Goal: Task Accomplishment & Management: Manage account settings

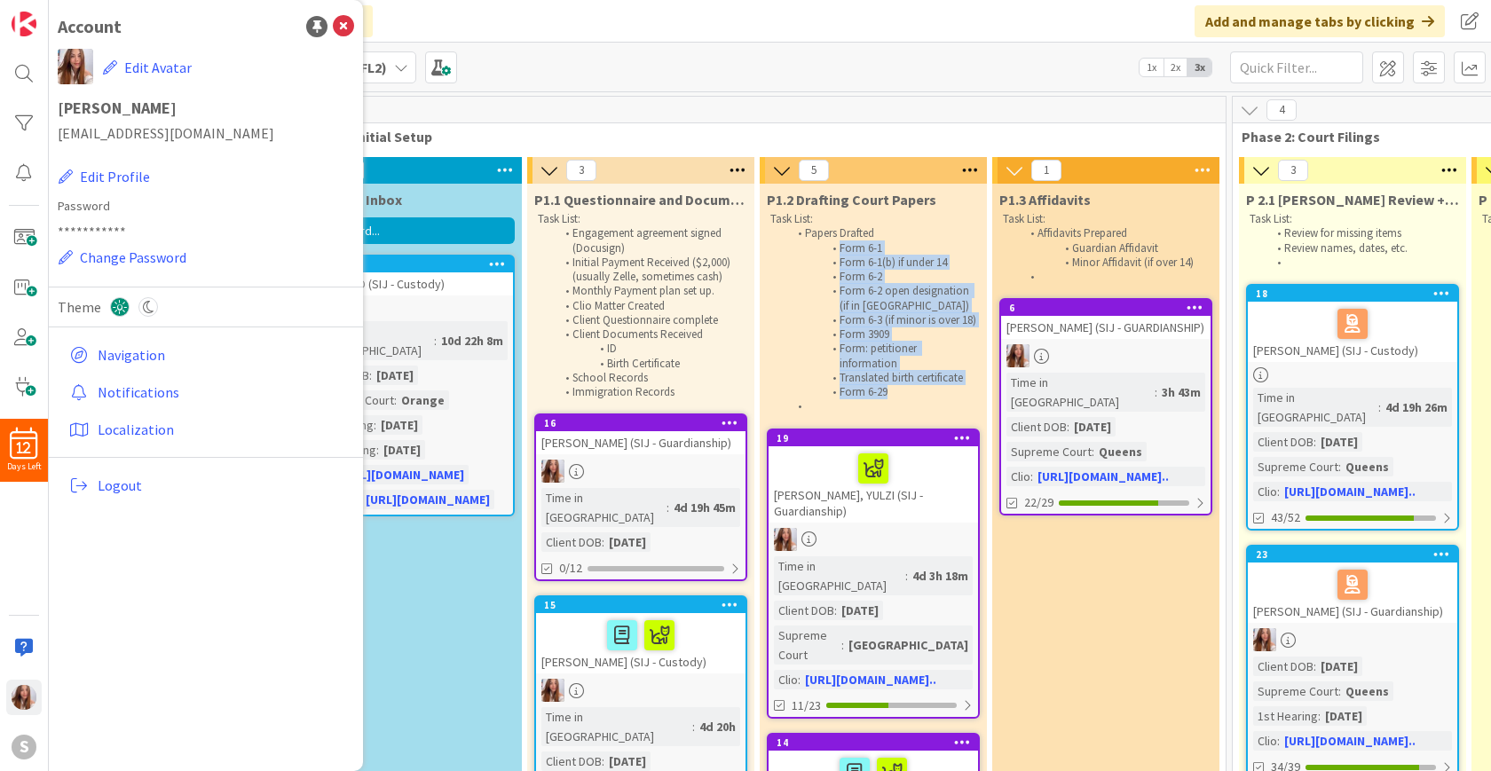
drag, startPoint x: 833, startPoint y: 245, endPoint x: 952, endPoint y: 405, distance: 199.2
click at [952, 405] on ol "Papers Drafted Form 6-1 Form 6-1(b) if under 14 Form 6-2 Form 6-2 open designat…" at bounding box center [873, 319] width 206 height 187
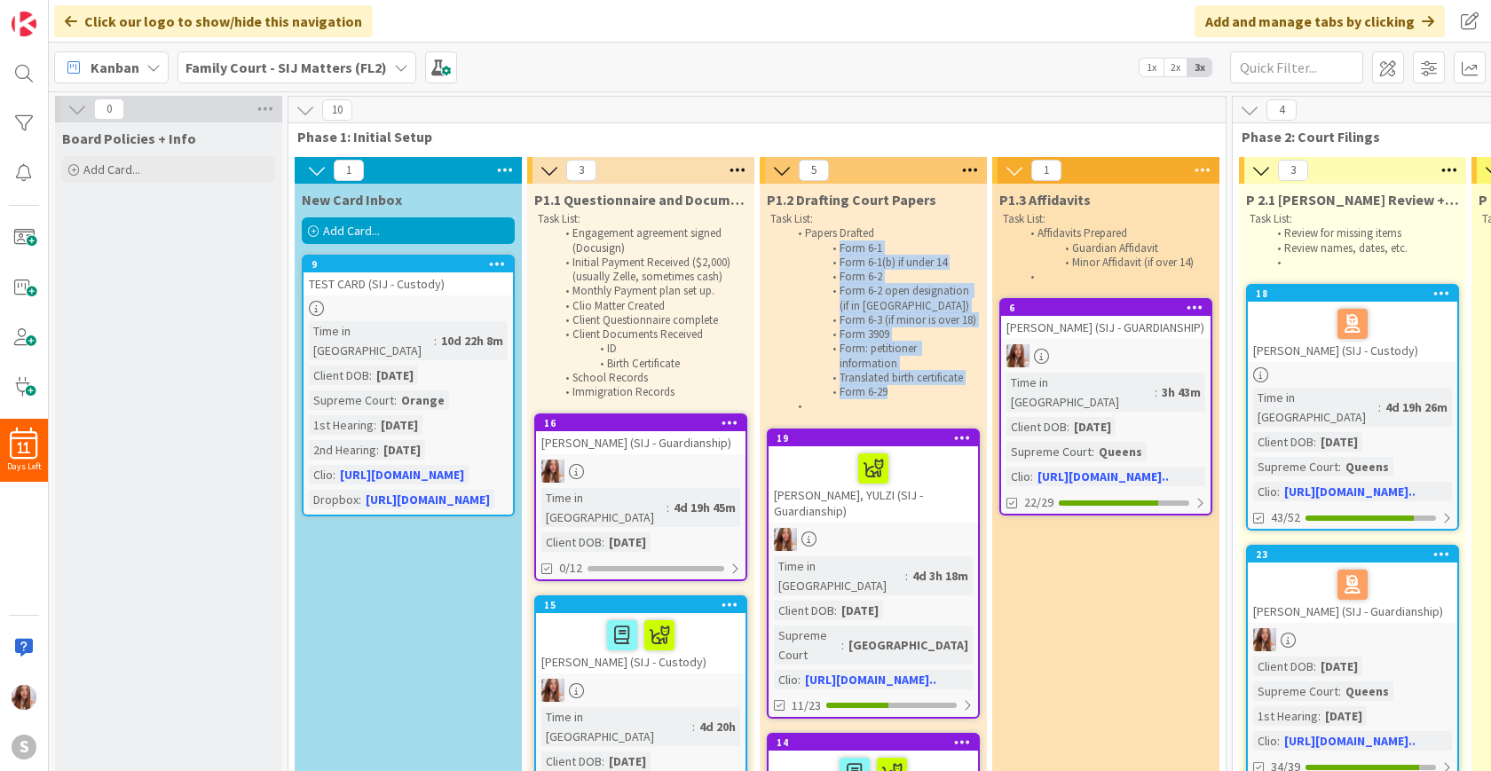
click at [897, 399] on li "Form 6-29" at bounding box center [882, 392] width 189 height 14
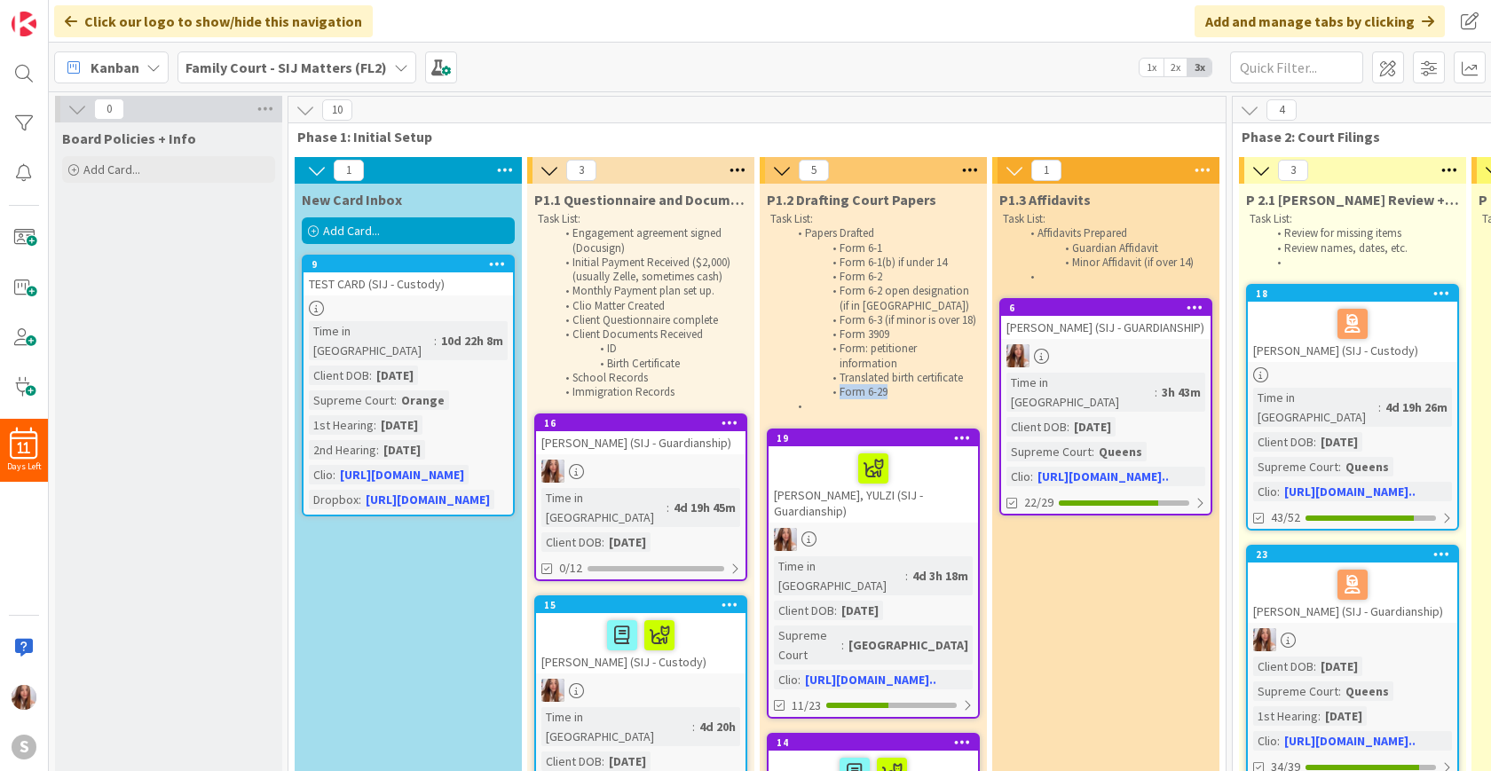
drag, startPoint x: 897, startPoint y: 410, endPoint x: 836, endPoint y: 410, distance: 60.4
click at [836, 399] on li "Form 6-29" at bounding box center [882, 392] width 189 height 14
click at [970, 170] on icon at bounding box center [970, 170] width 23 height 27
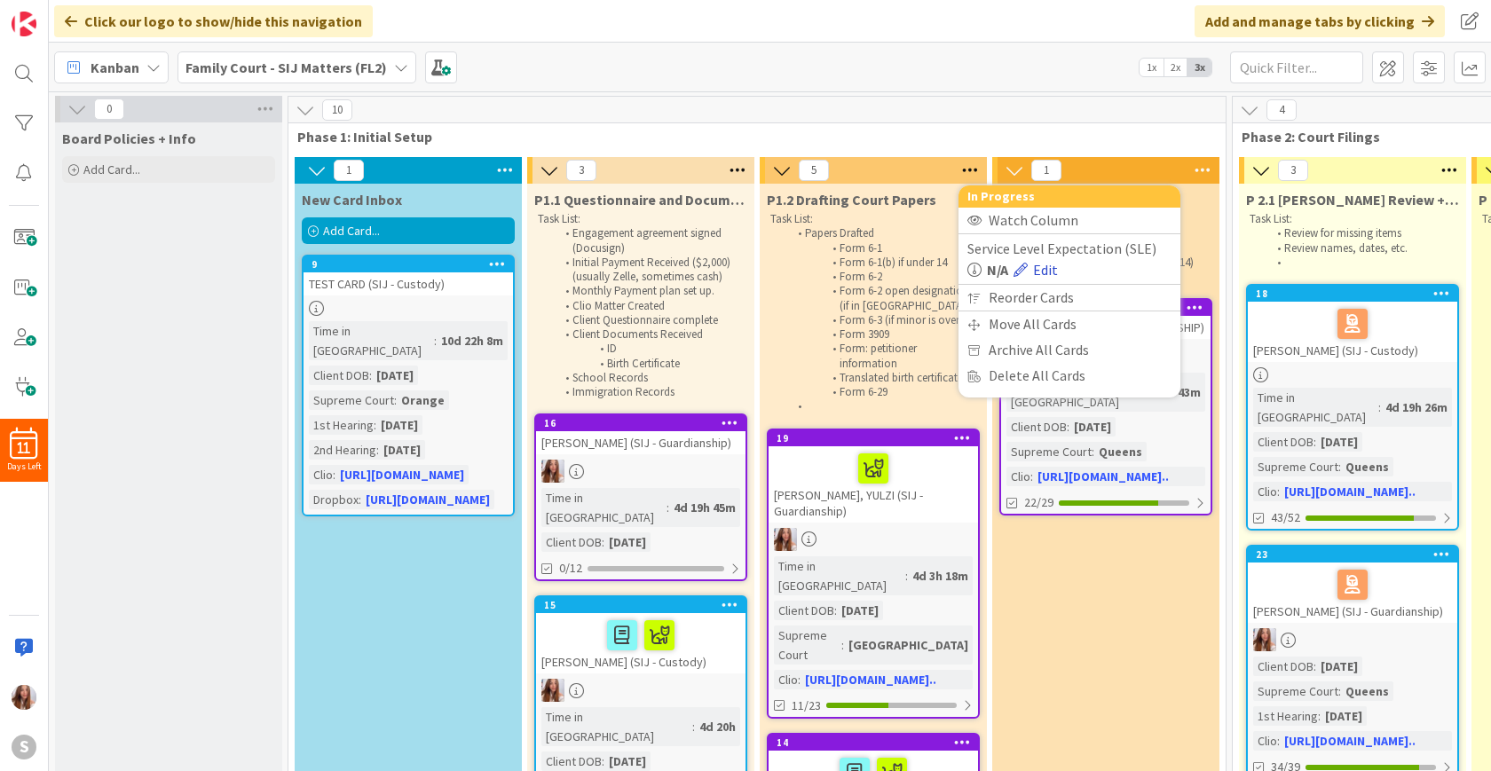
click at [1043, 270] on link "Edit" at bounding box center [1036, 269] width 44 height 21
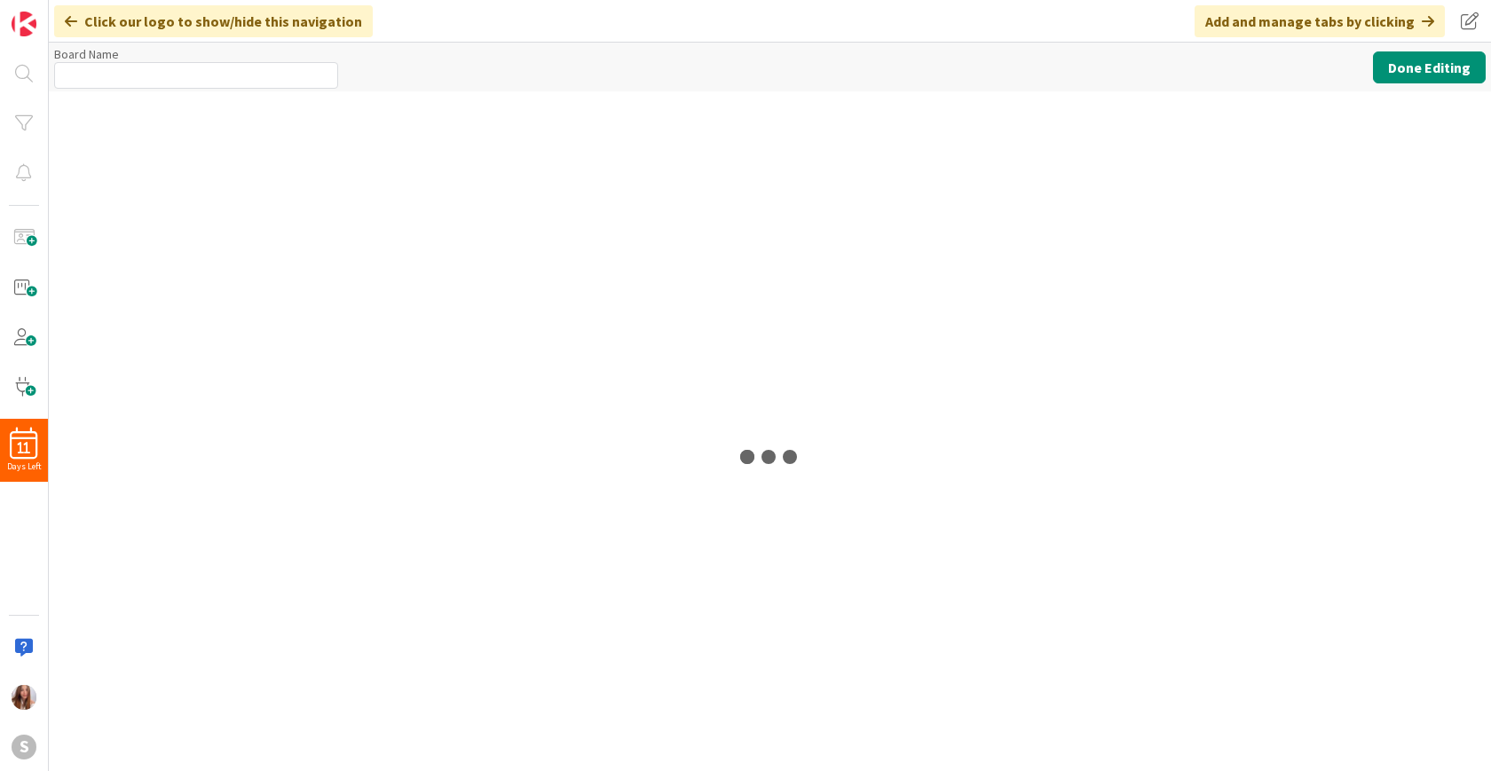
type input "Family Court - SIJ Matters (FL2)"
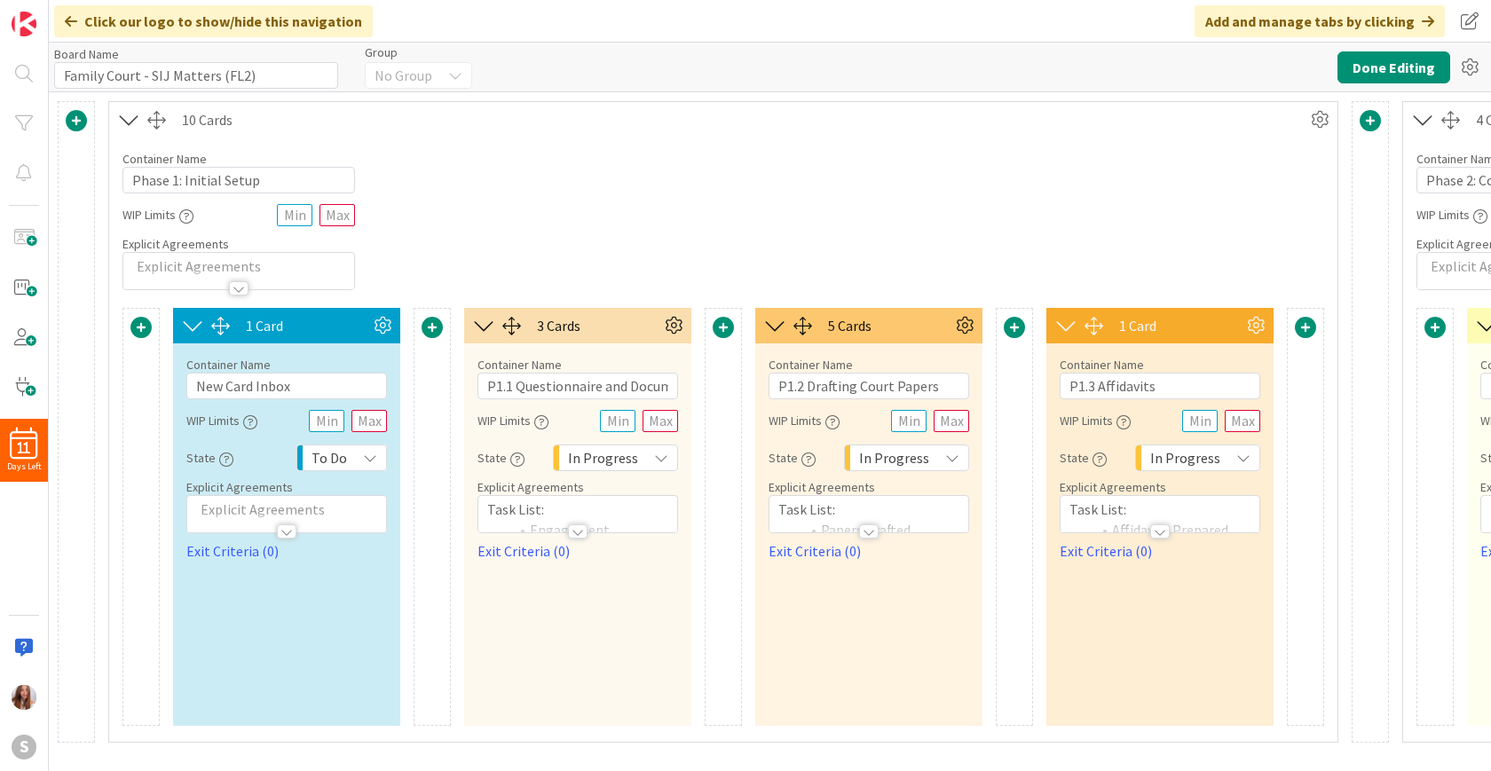
scroll to position [0, 285]
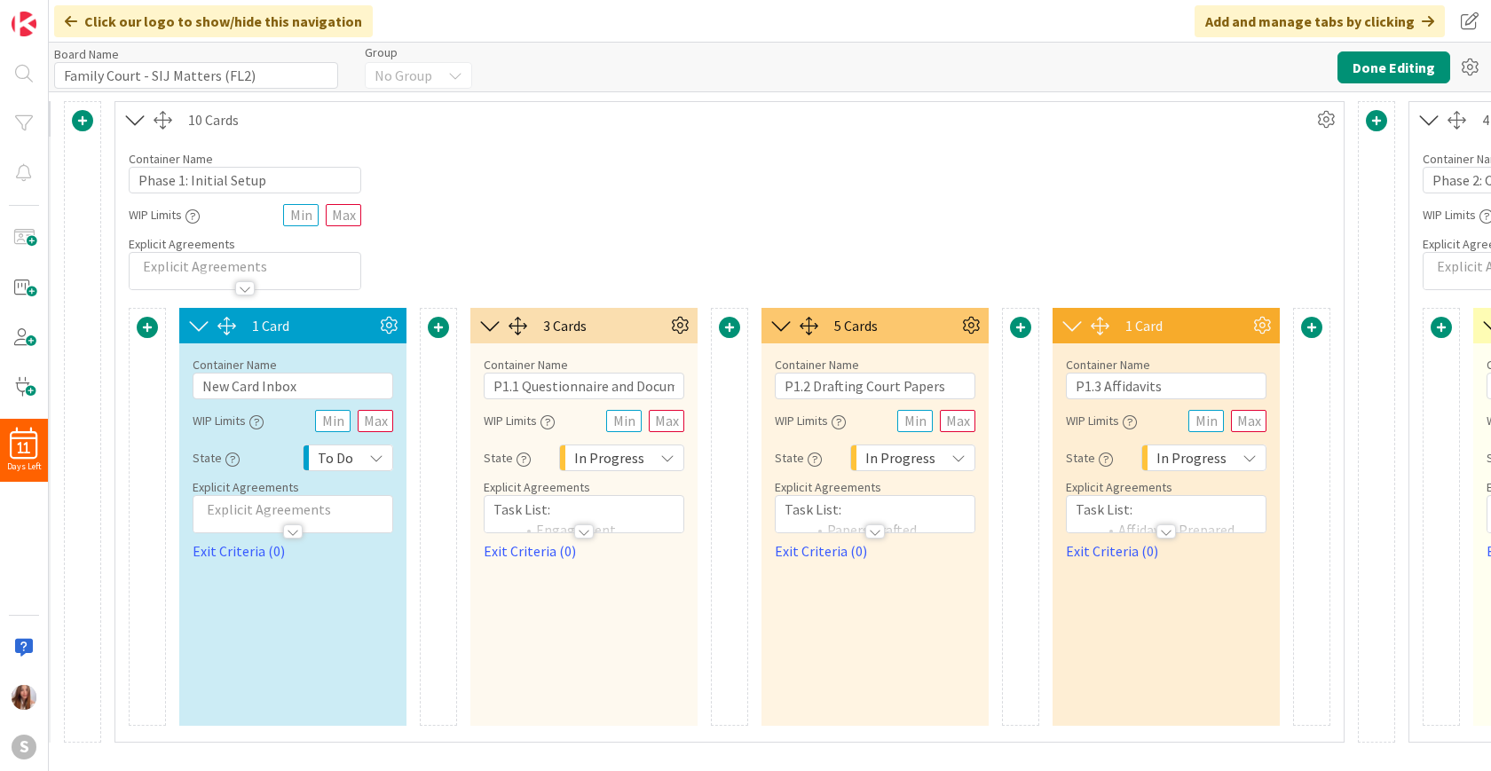
click at [582, 531] on div at bounding box center [584, 532] width 20 height 14
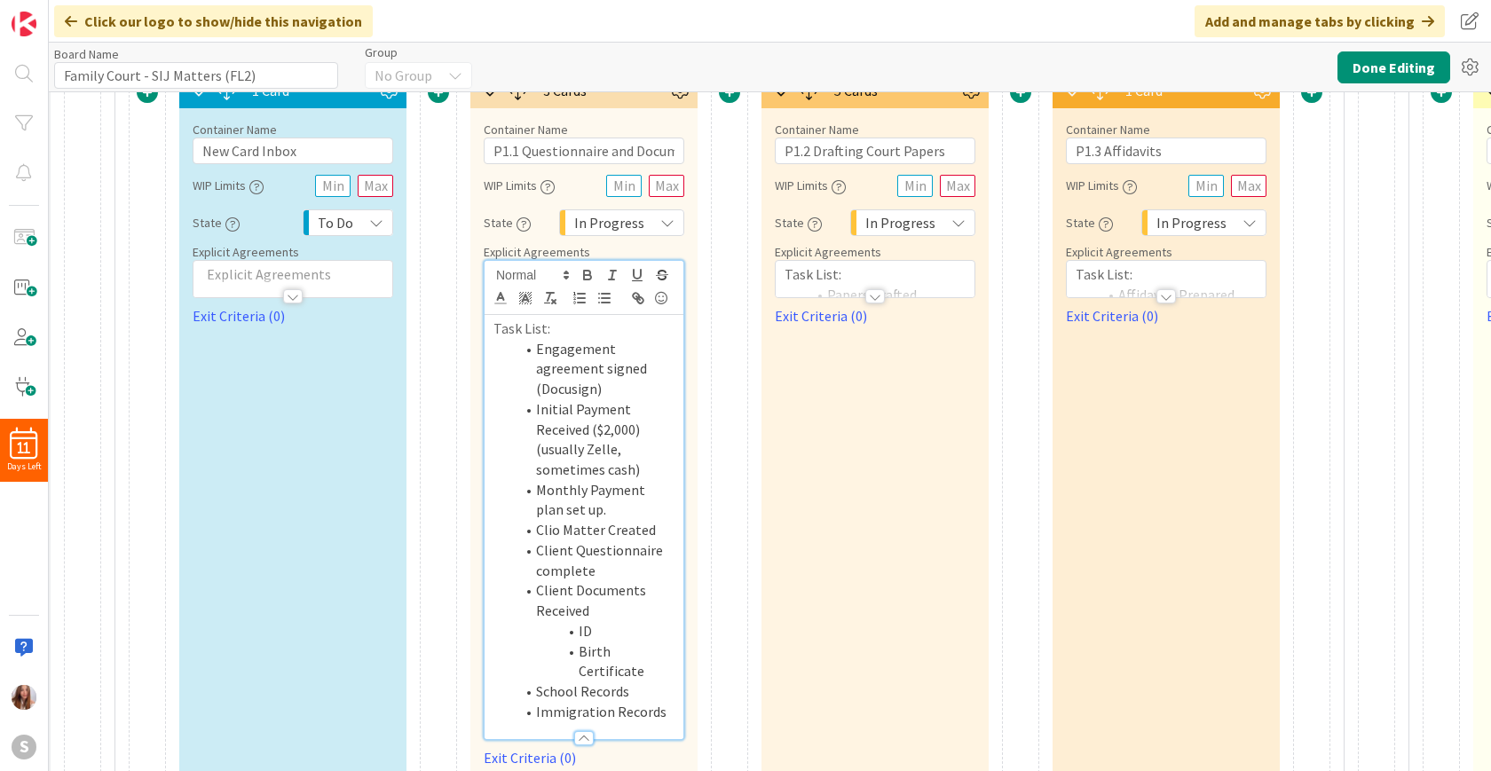
scroll to position [260, 285]
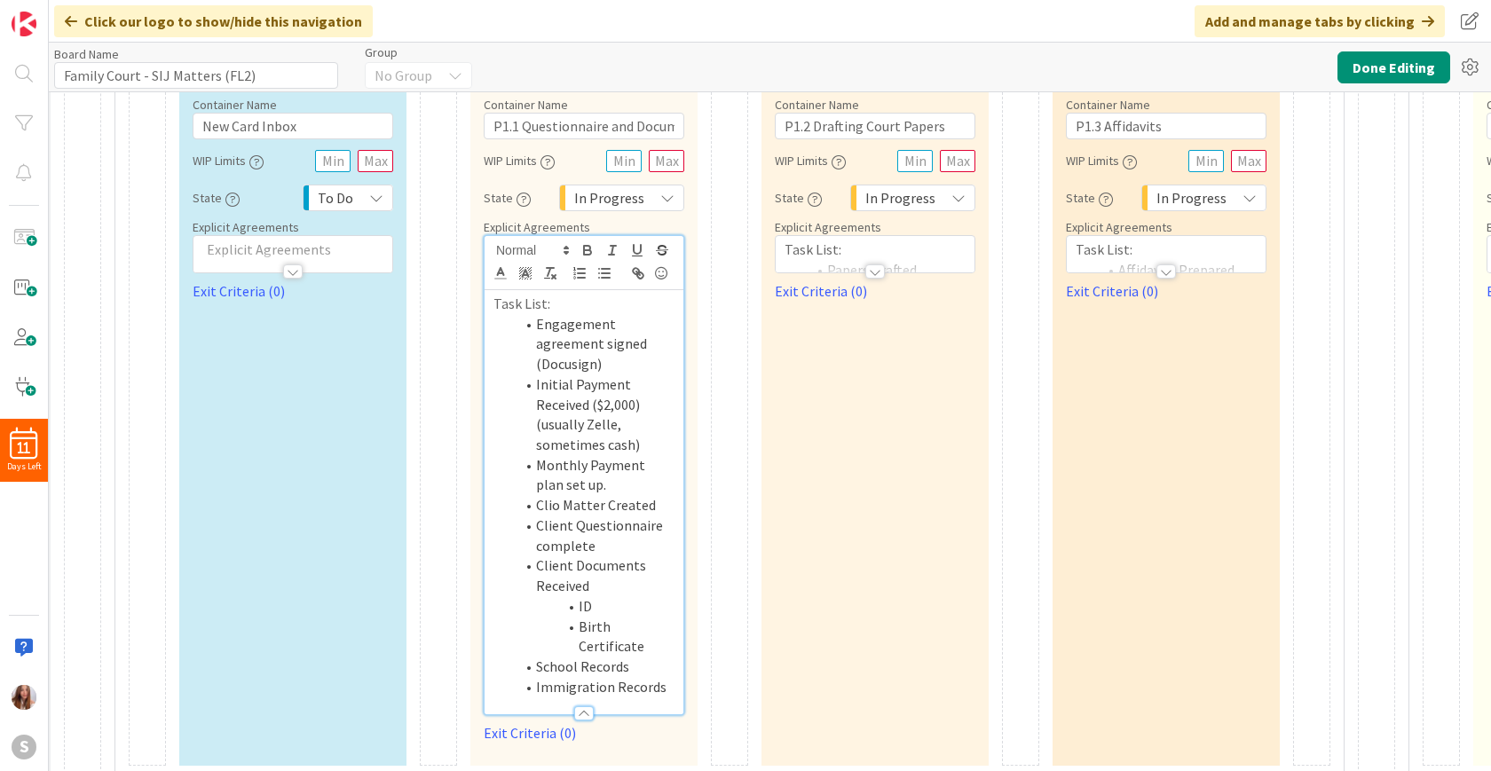
click at [877, 272] on div at bounding box center [875, 272] width 20 height 14
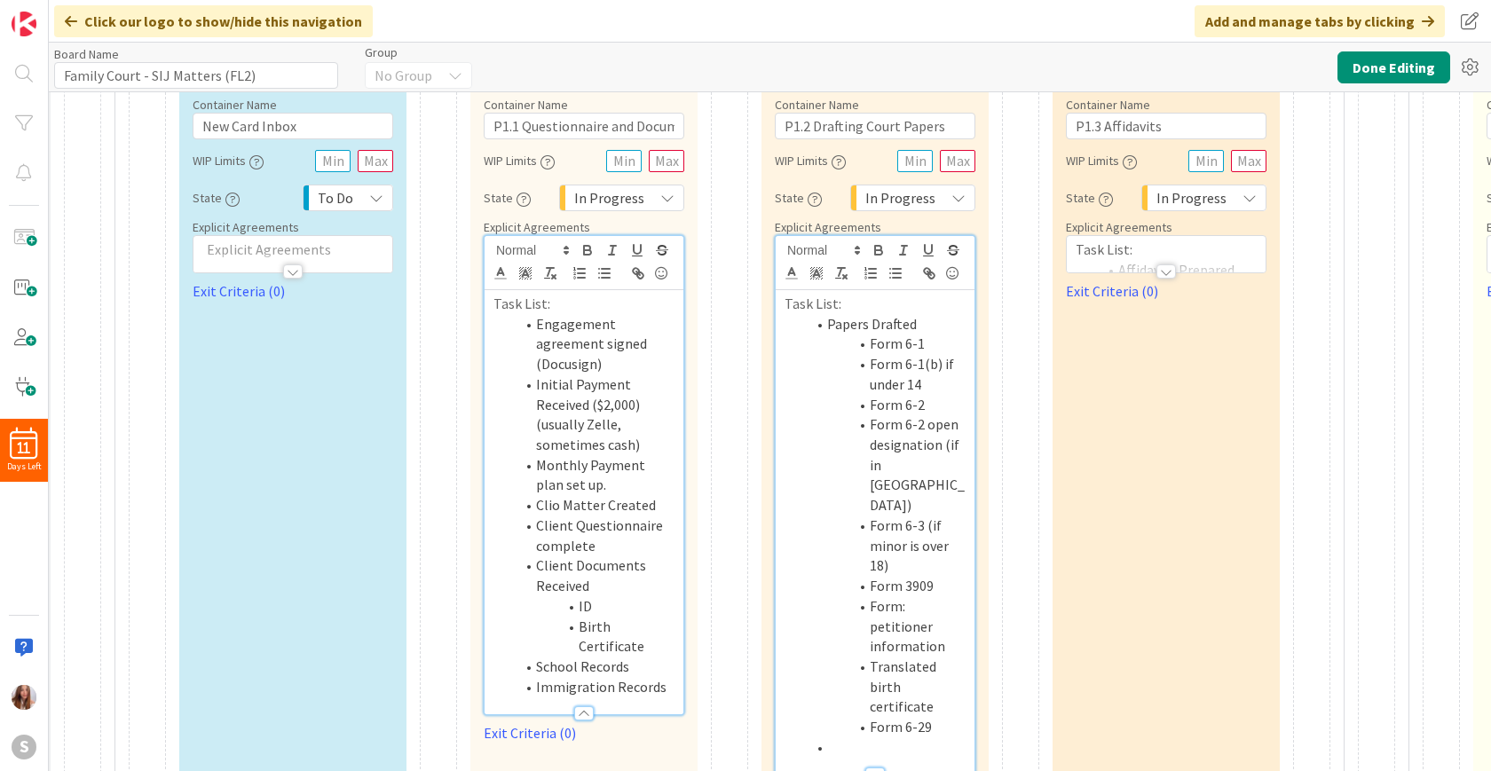
click at [911, 717] on li "Form 6-29" at bounding box center [886, 727] width 160 height 20
click at [1374, 69] on button "Done Editing" at bounding box center [1394, 67] width 113 height 32
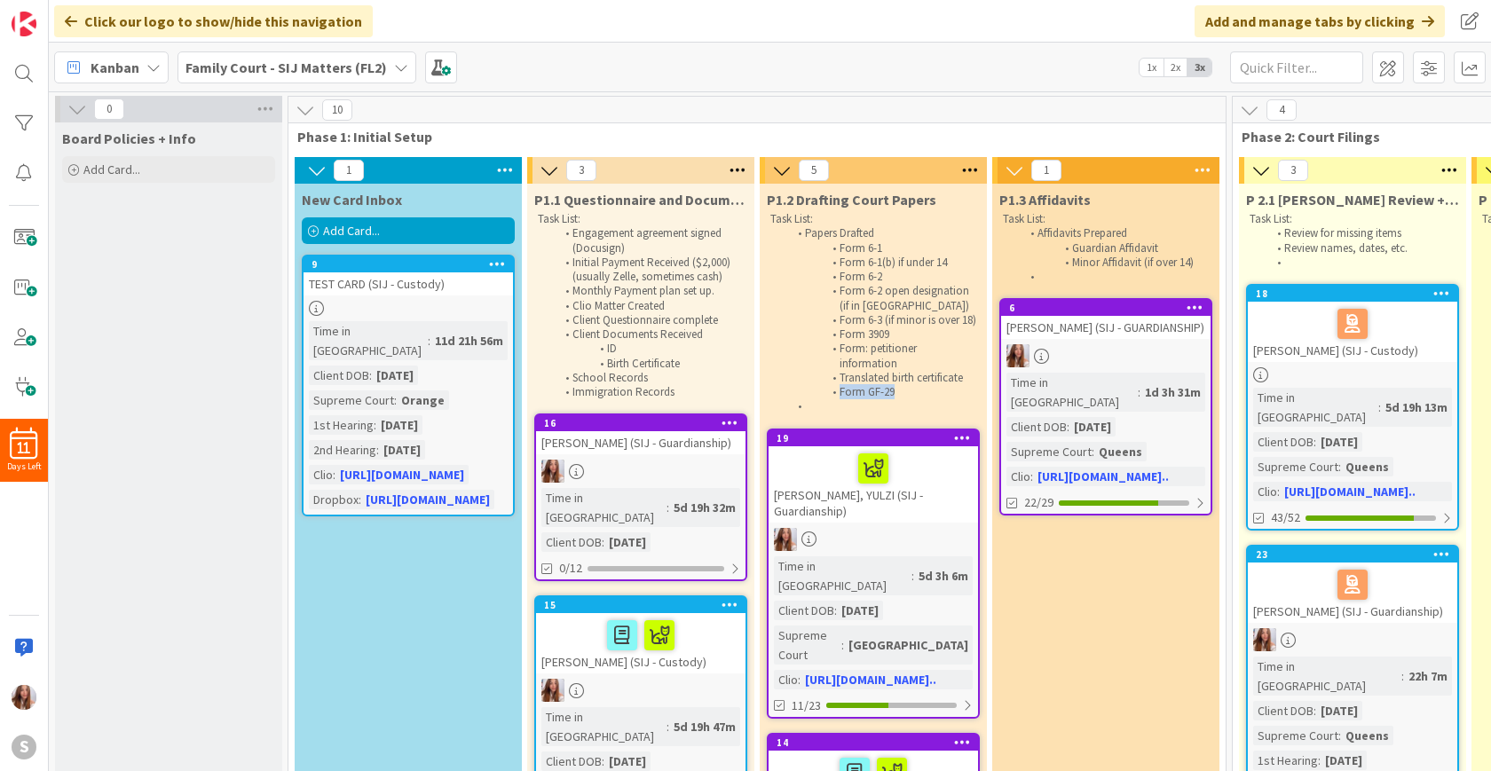
drag, startPoint x: 910, startPoint y: 409, endPoint x: 823, endPoint y: 404, distance: 87.2
click at [823, 399] on li "Form GF-29" at bounding box center [882, 392] width 189 height 14
drag, startPoint x: 969, startPoint y: 393, endPoint x: 834, endPoint y: 384, distance: 135.2
click at [834, 384] on li "Translated birth certificate" at bounding box center [882, 378] width 189 height 14
click at [916, 399] on li "Form GF-29" at bounding box center [882, 392] width 189 height 14
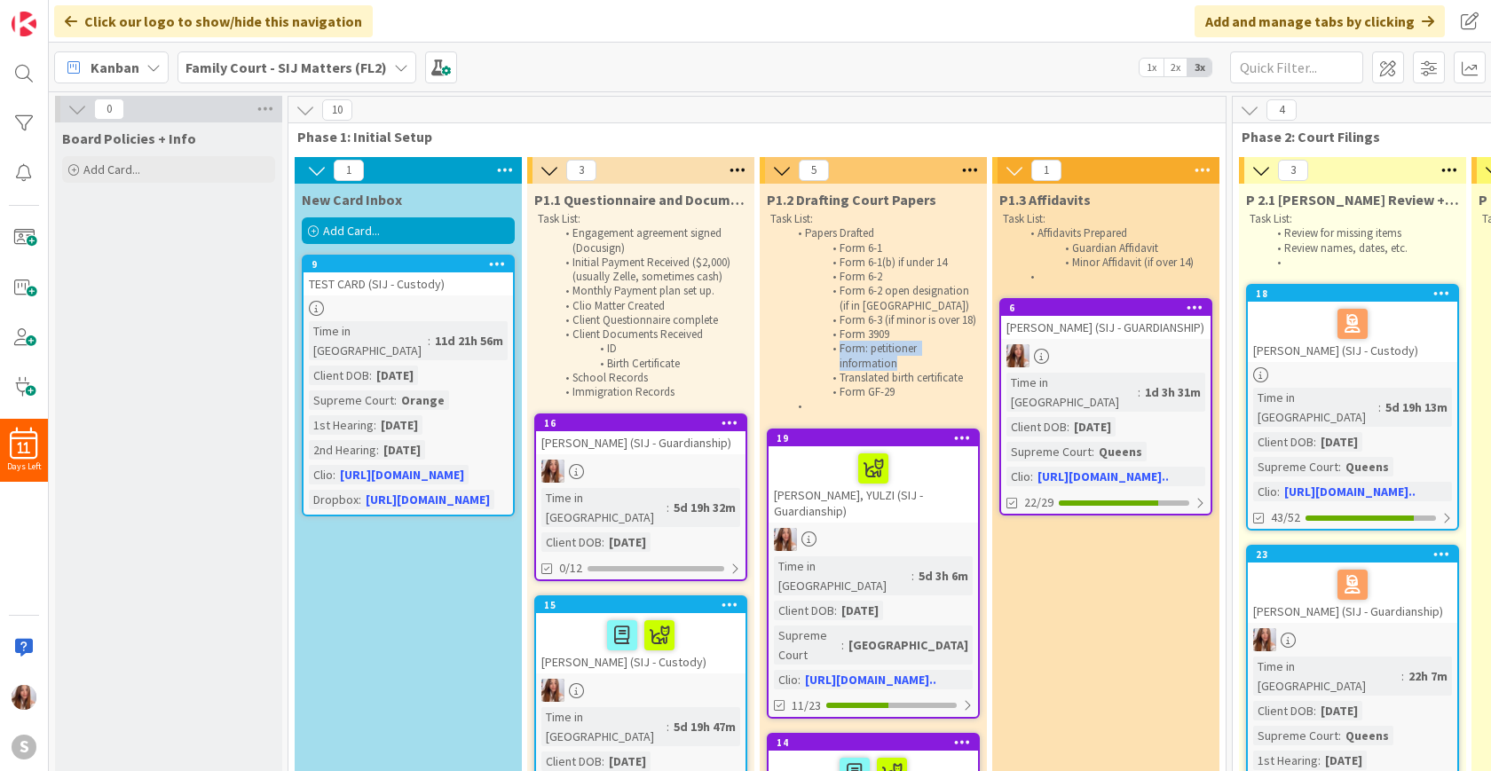
drag, startPoint x: 910, startPoint y: 382, endPoint x: 832, endPoint y: 368, distance: 79.2
click at [832, 368] on li "Form: petitioner information" at bounding box center [882, 356] width 189 height 29
